Goal: Task Accomplishment & Management: Manage account settings

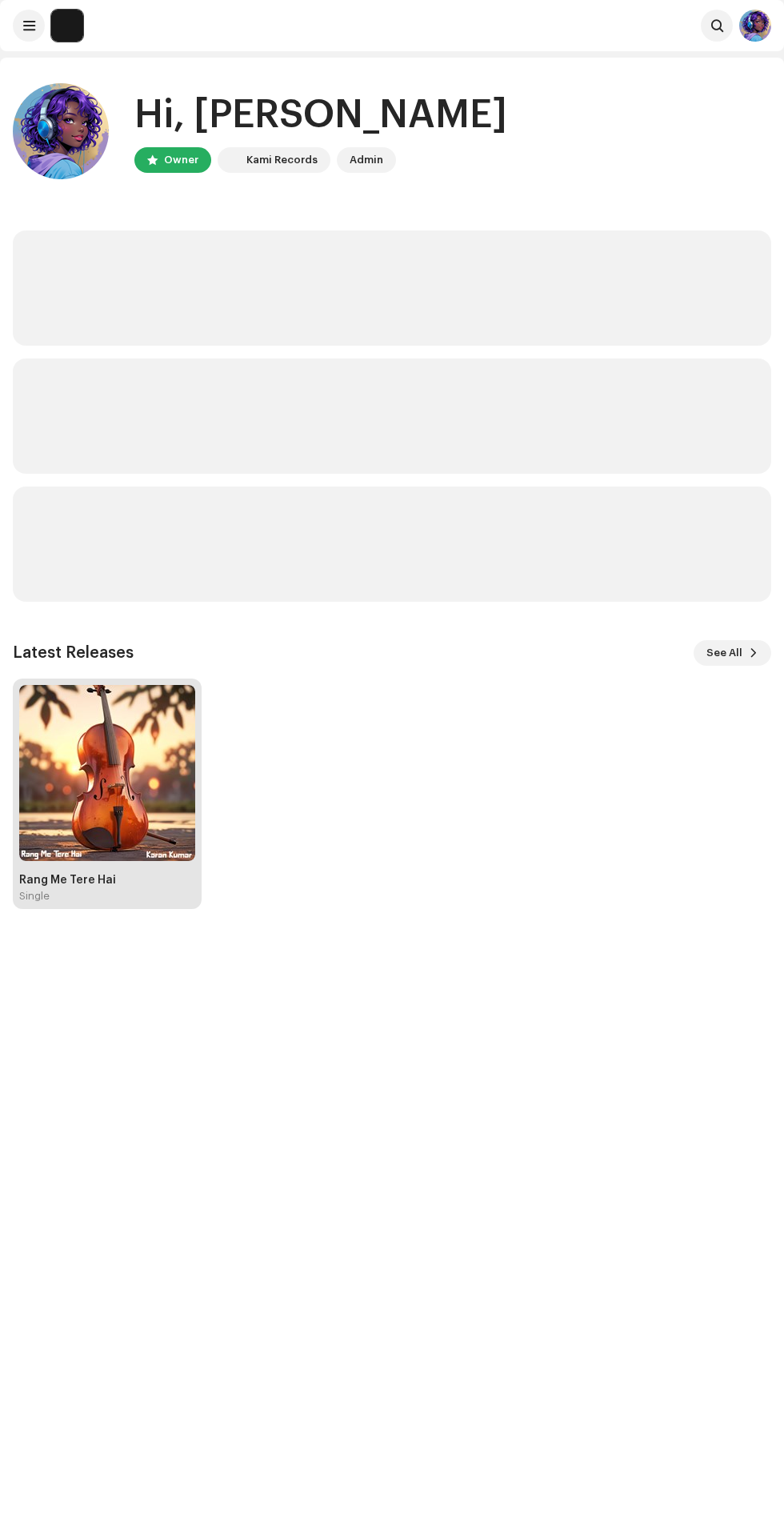
click at [109, 839] on img at bounding box center [107, 773] width 176 height 176
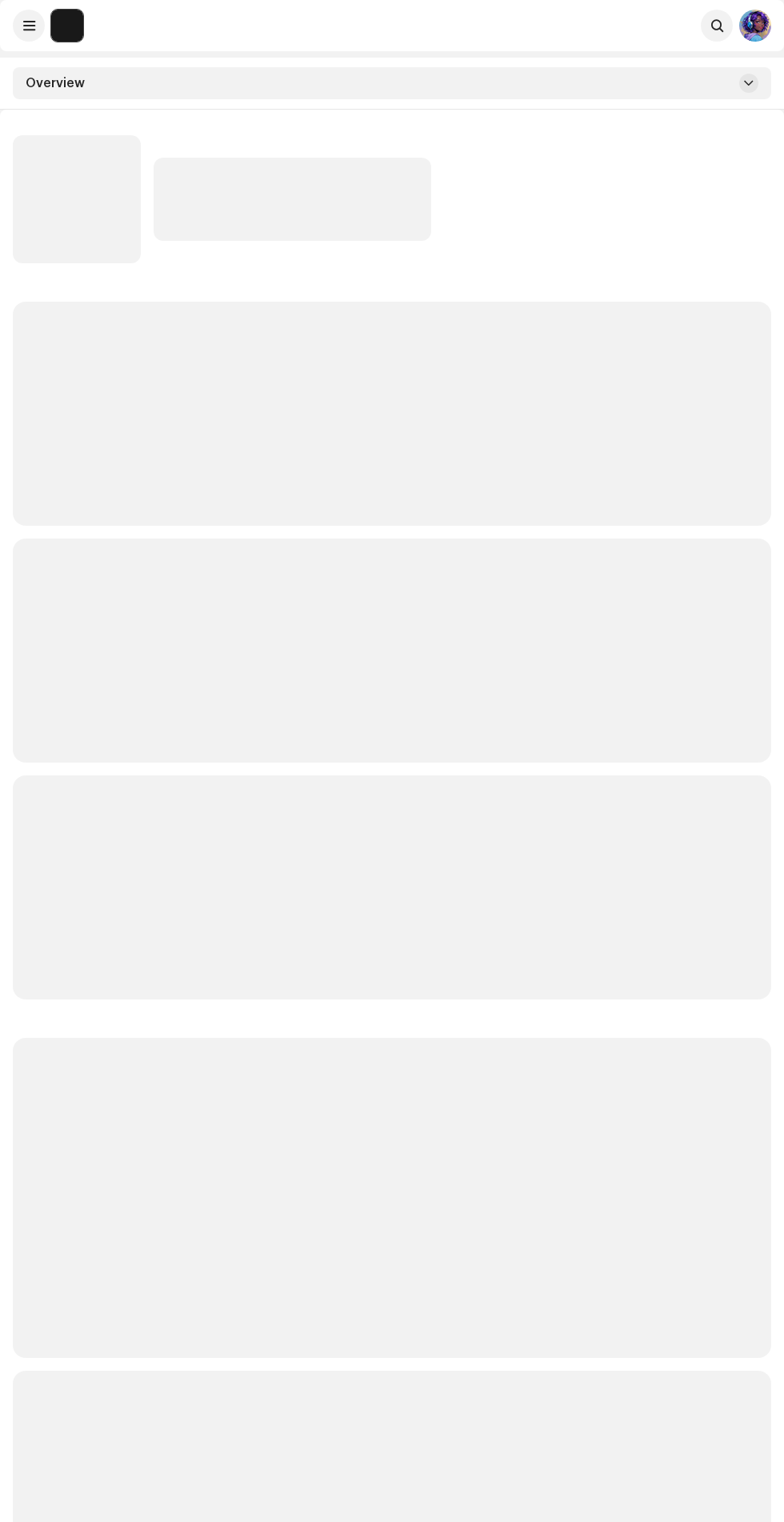
click at [122, 625] on p-skeleton at bounding box center [392, 650] width 758 height 224
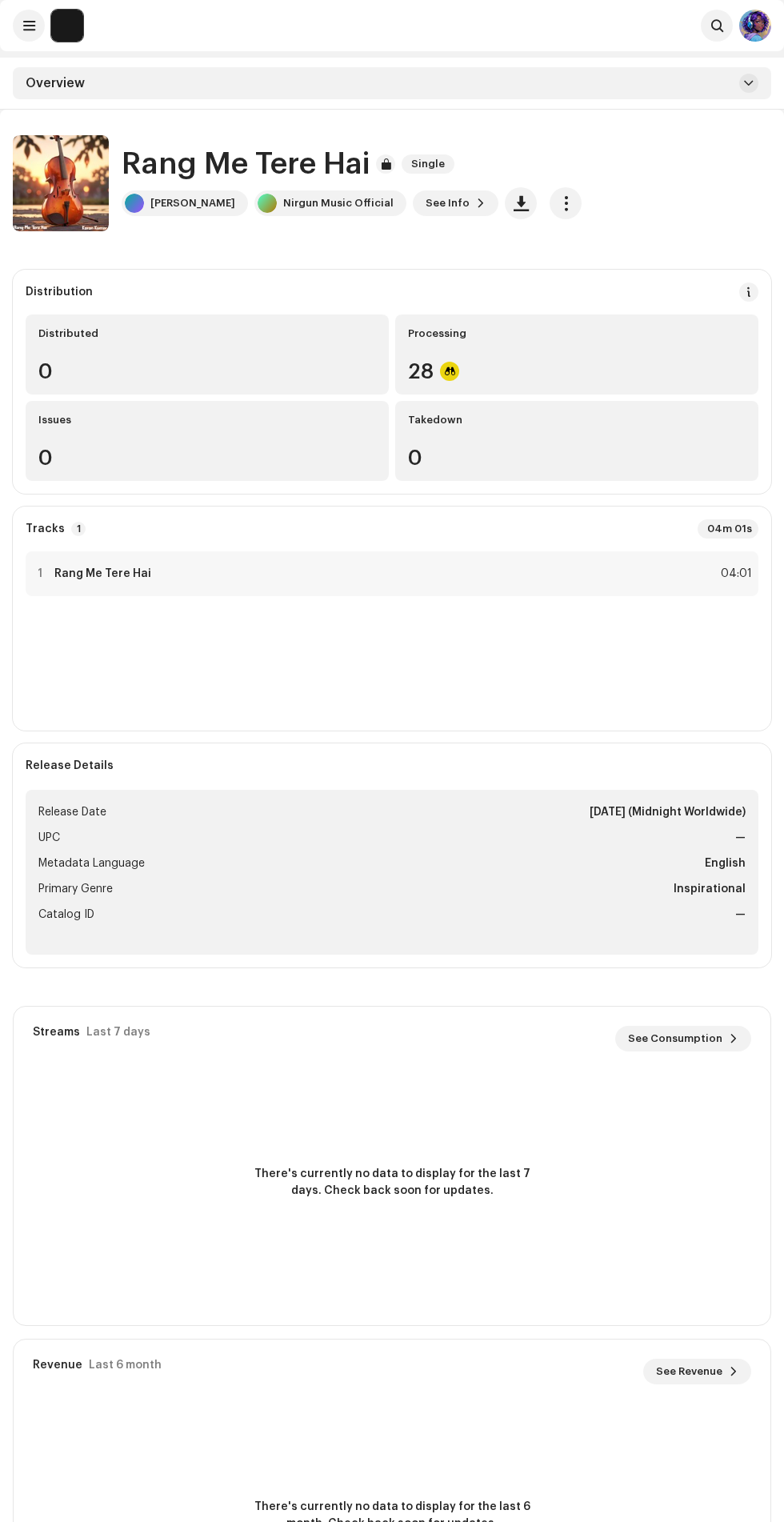
click at [768, 18] on img at bounding box center [755, 26] width 32 height 32
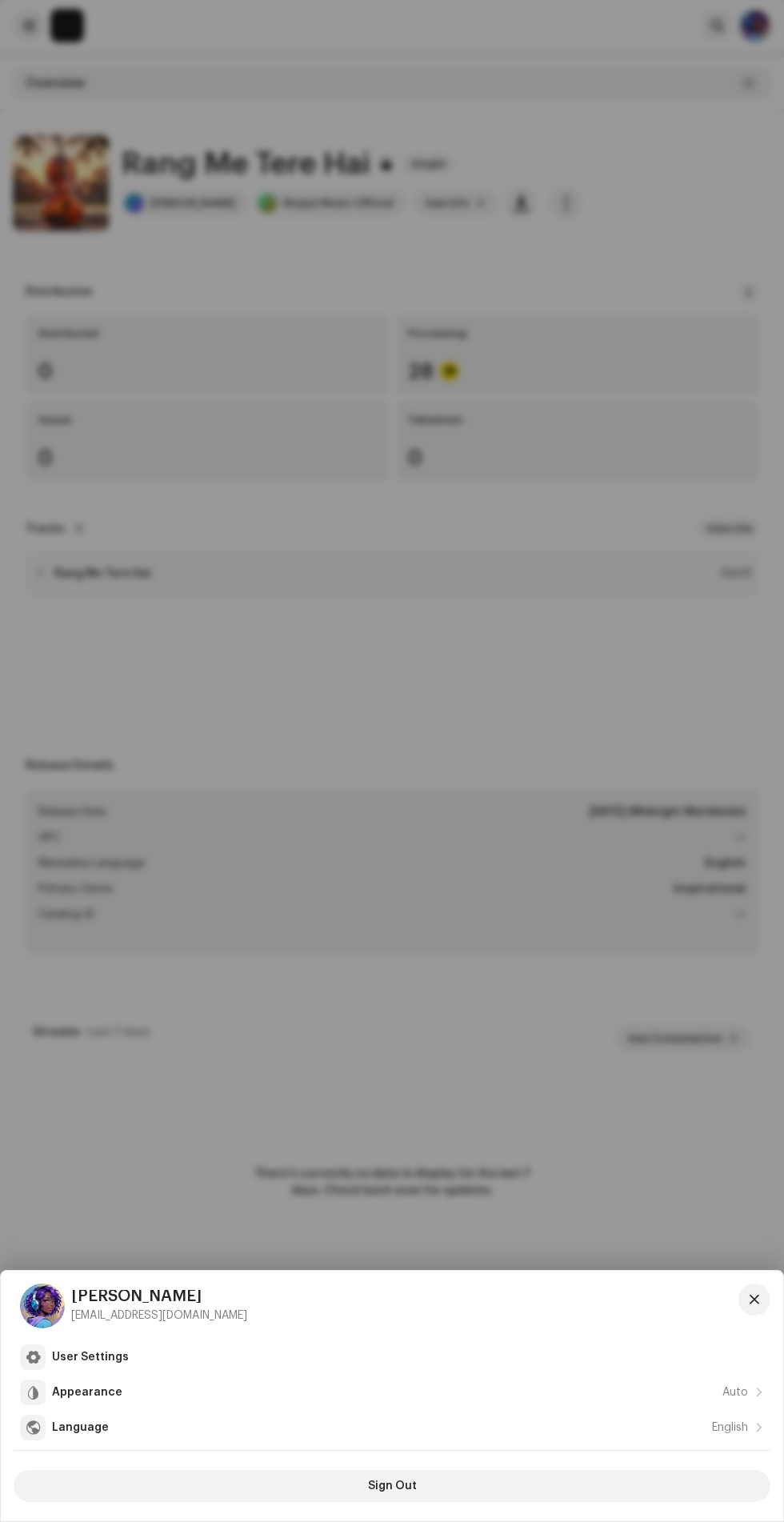
click at [416, 1506] on div "User Settings Appearance Auto Language English Sign Out" at bounding box center [392, 1424] width 757 height 167
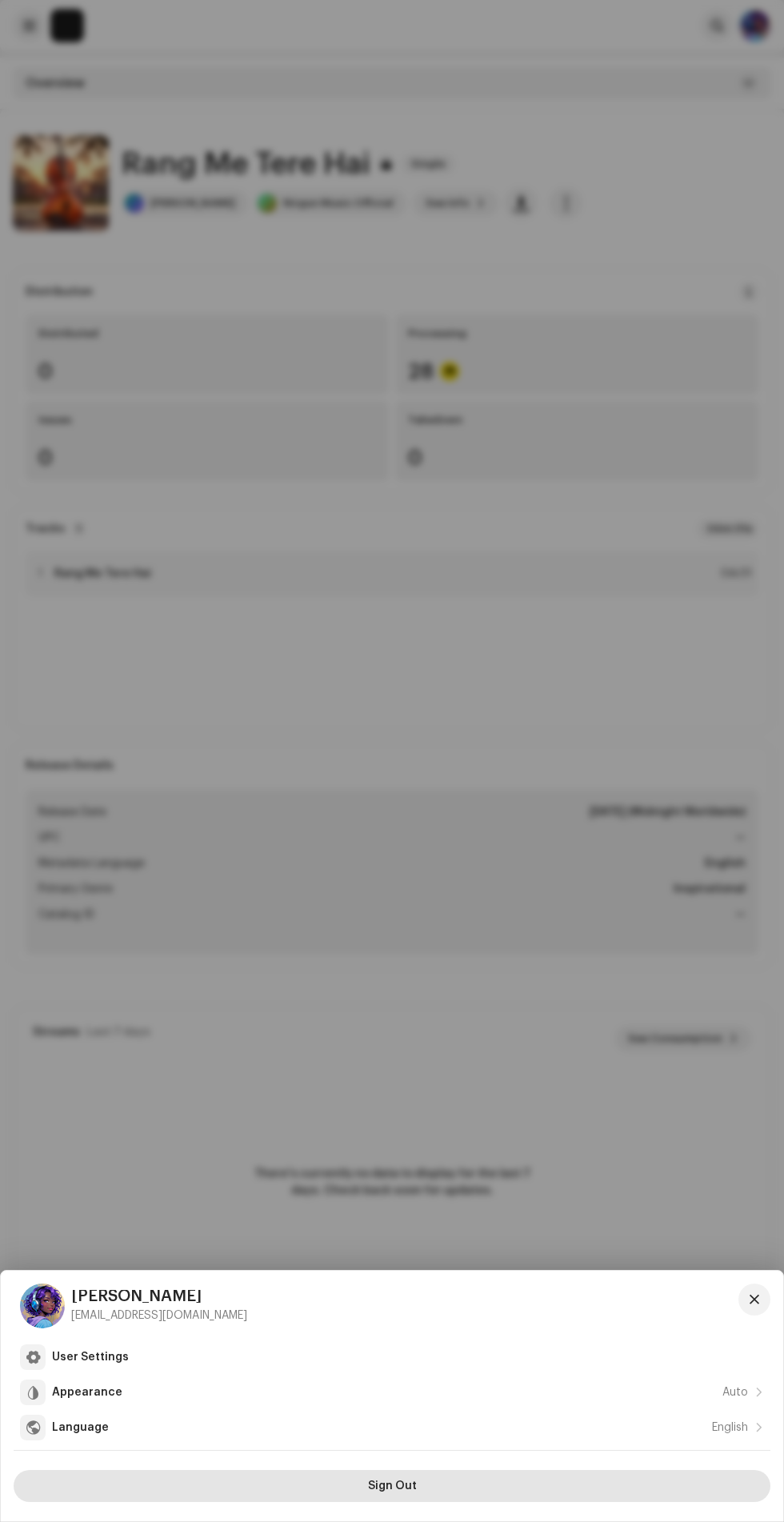
click at [395, 1485] on span "Sign Out" at bounding box center [392, 1486] width 49 height 32
